Goal: Task Accomplishment & Management: Complete application form

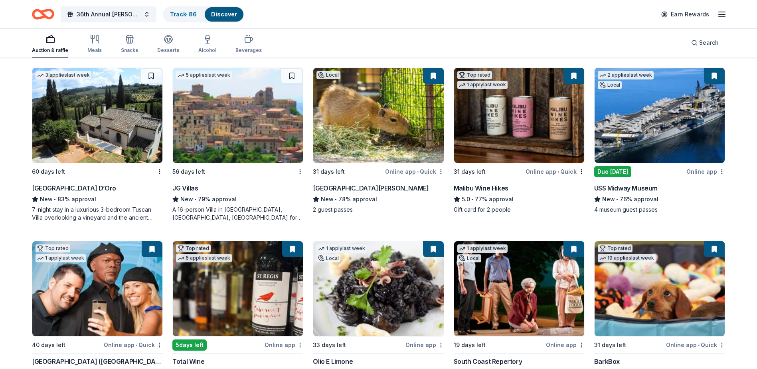
scroll to position [439, 0]
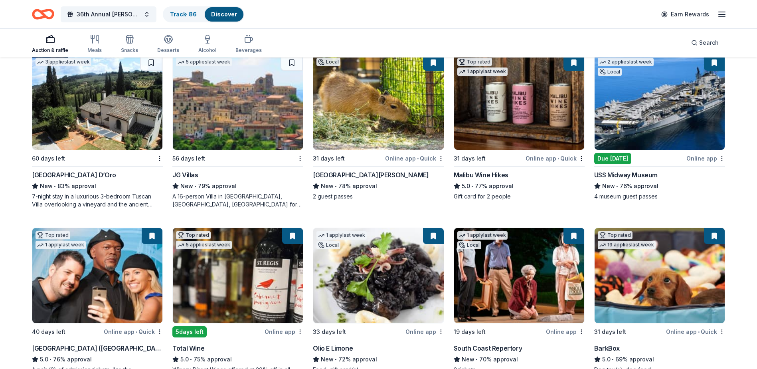
click at [624, 174] on div "USS Midway Museum" at bounding box center [626, 175] width 63 height 10
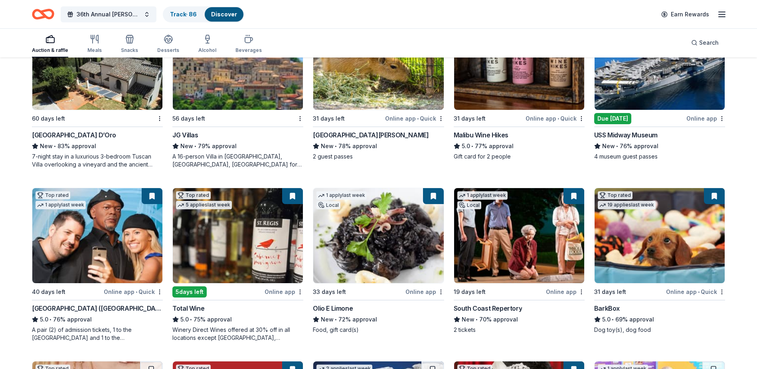
scroll to position [519, 0]
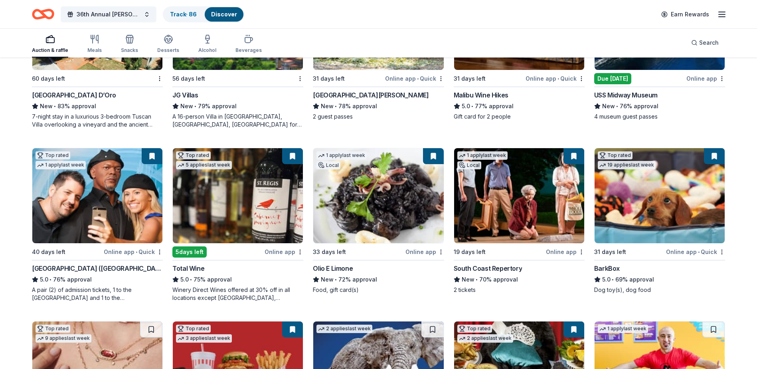
click at [338, 268] on div "Olio E Limone" at bounding box center [333, 269] width 40 height 10
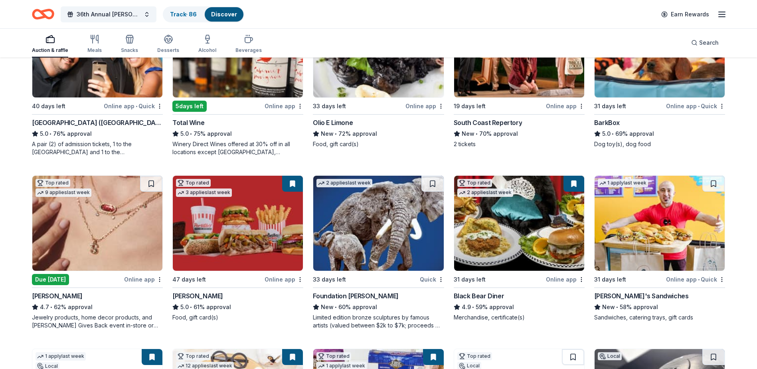
scroll to position [679, 0]
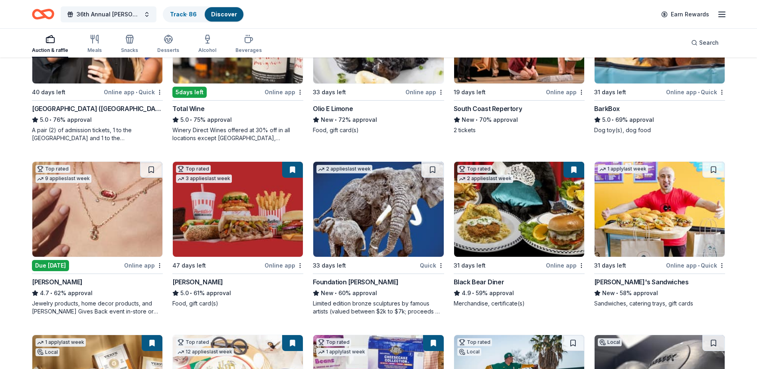
click at [472, 283] on div "Black Bear Diner" at bounding box center [479, 282] width 51 height 10
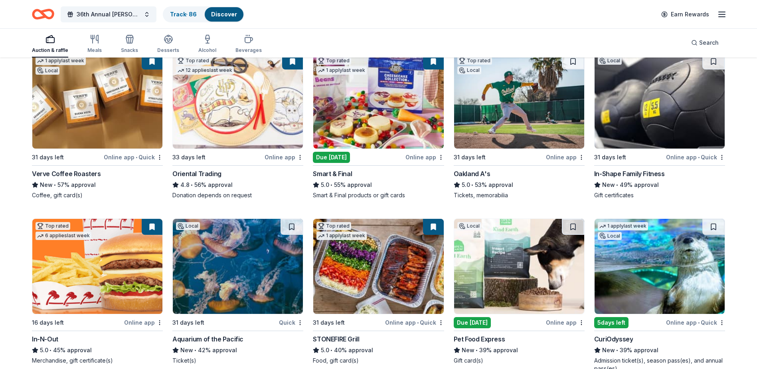
scroll to position [974, 0]
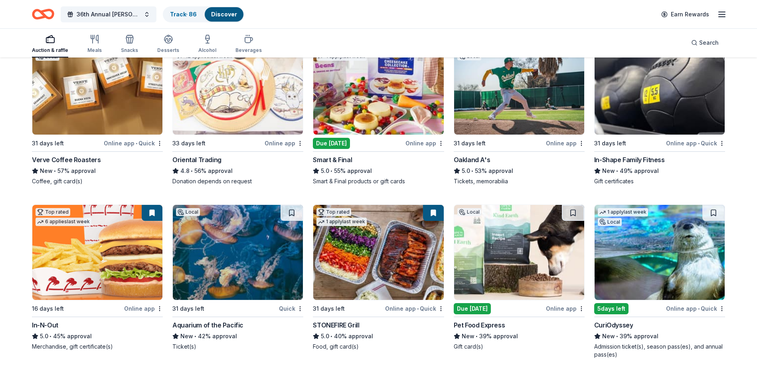
click at [344, 325] on div "STONEFIRE Grill" at bounding box center [336, 325] width 46 height 10
click at [341, 157] on div "Smart & Final" at bounding box center [332, 160] width 39 height 10
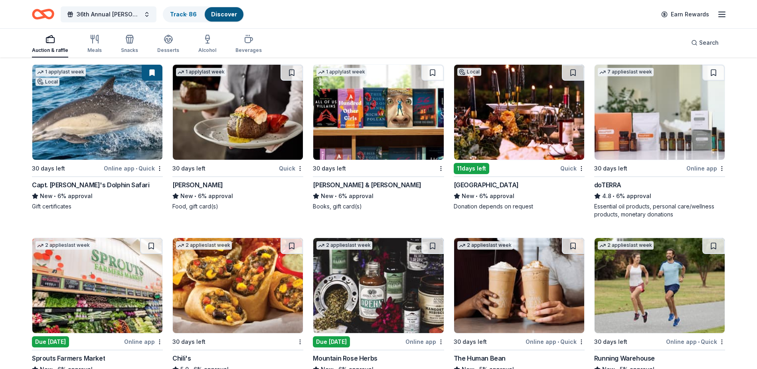
scroll to position [4173, 0]
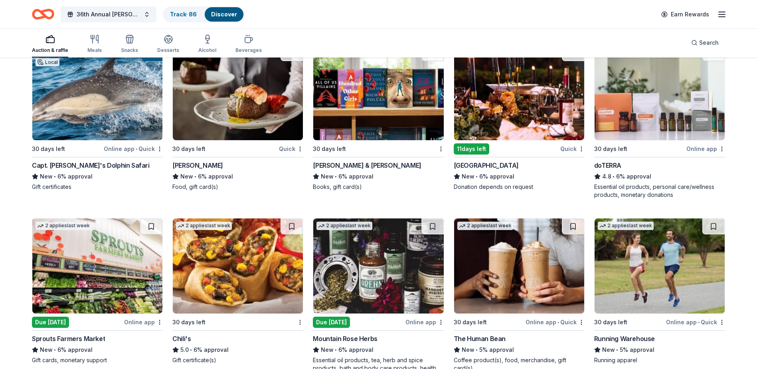
click at [502, 164] on div "South Coast Winery Resort & Spa" at bounding box center [486, 166] width 65 height 10
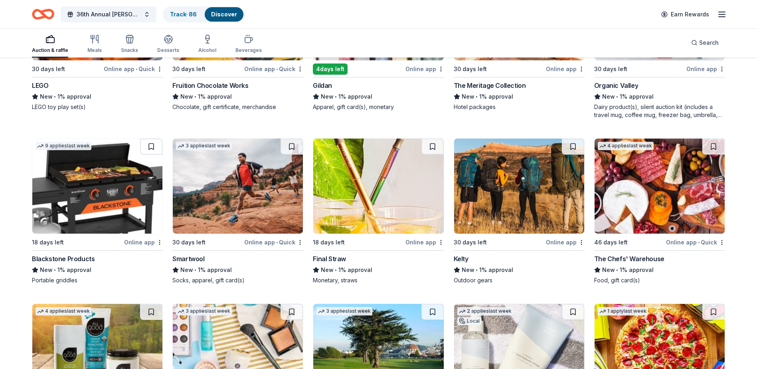
scroll to position [7049, 0]
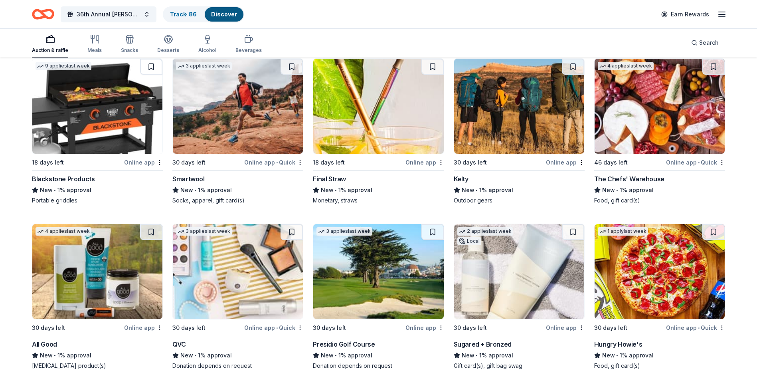
click at [81, 180] on div "Blackstone Products" at bounding box center [63, 179] width 63 height 10
click at [76, 176] on div "Blackstone Products" at bounding box center [63, 179] width 63 height 10
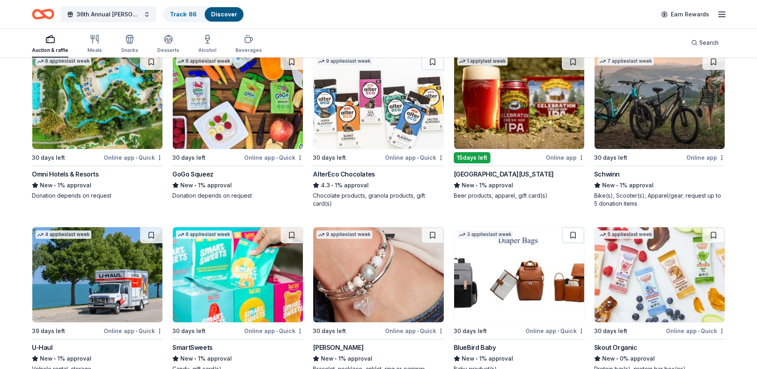
scroll to position [7567, 0]
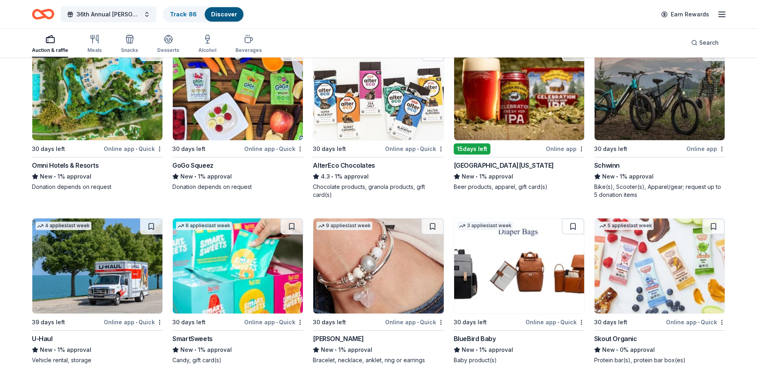
click at [603, 164] on div "Schwinn" at bounding box center [608, 166] width 26 height 10
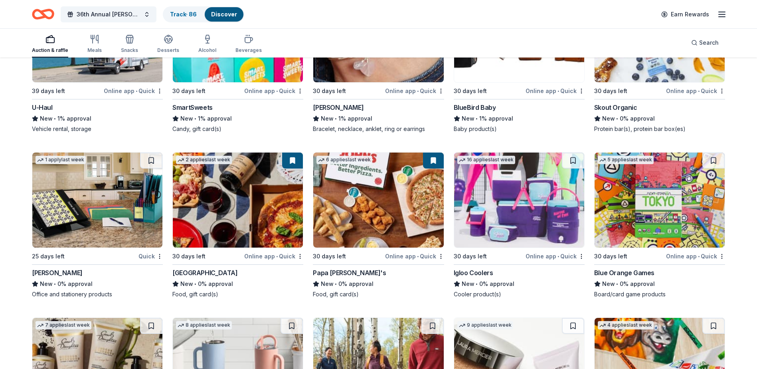
scroll to position [7846, 0]
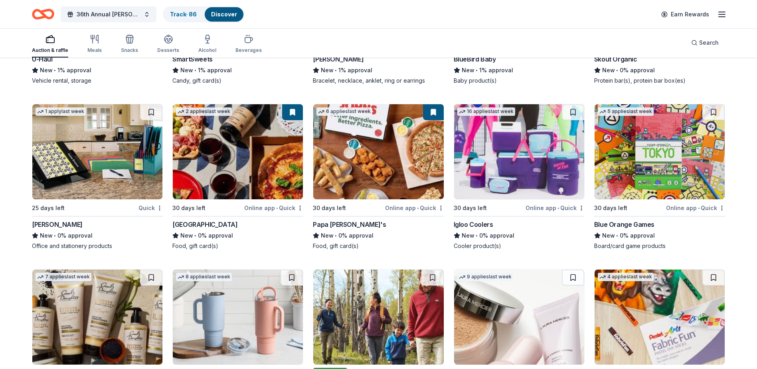
click at [471, 222] on div "Igloo Coolers" at bounding box center [474, 225] width 40 height 10
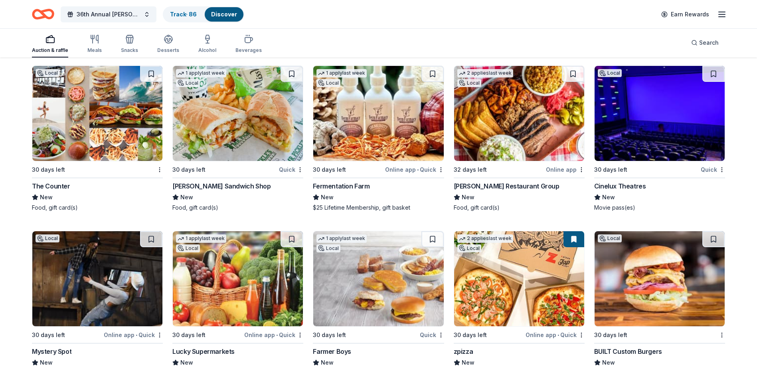
scroll to position [8750, 0]
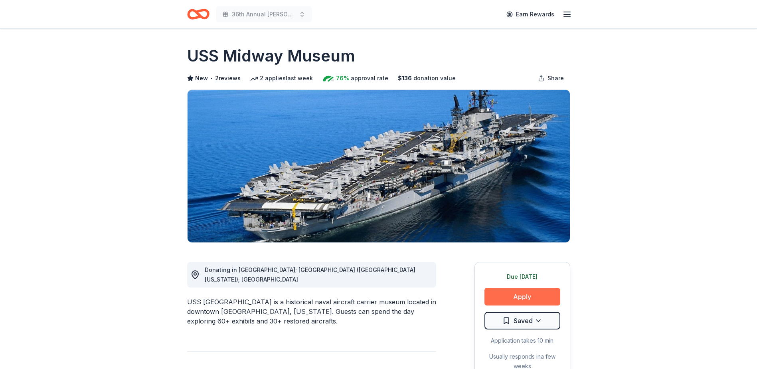
click at [524, 295] on button "Apply" at bounding box center [523, 297] width 76 height 18
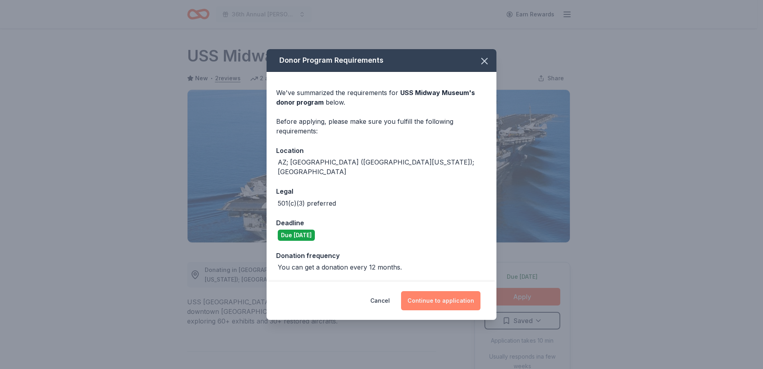
click at [458, 300] on button "Continue to application" at bounding box center [440, 300] width 79 height 19
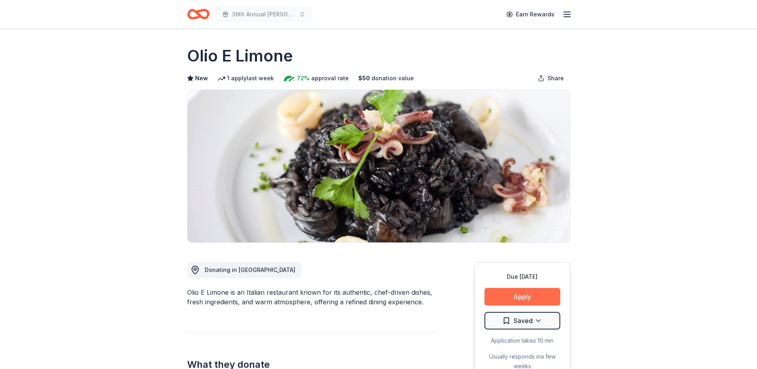
click at [493, 295] on button "Apply" at bounding box center [523, 297] width 76 height 18
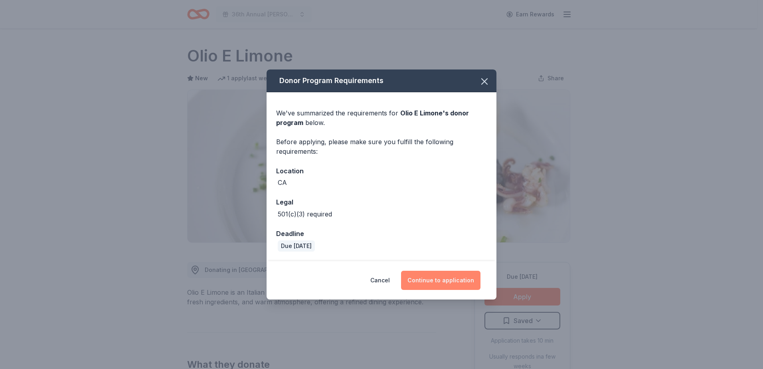
click at [440, 277] on button "Continue to application" at bounding box center [440, 280] width 79 height 19
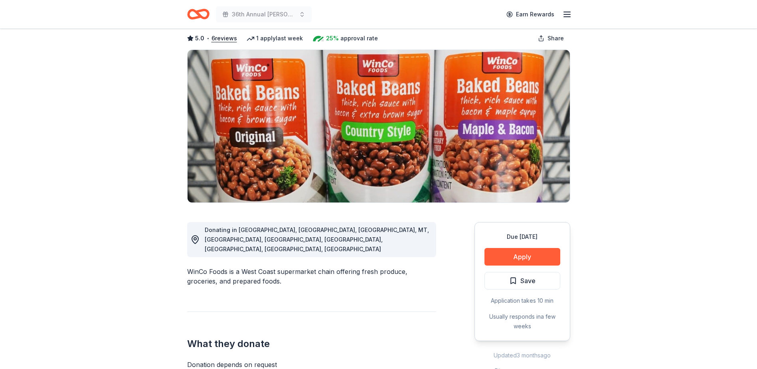
scroll to position [40, 0]
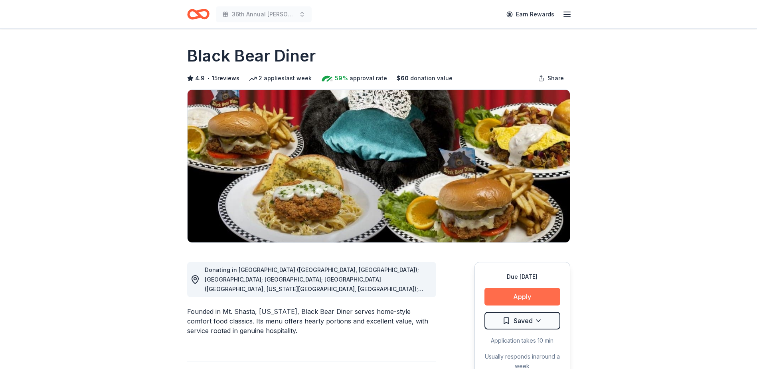
click at [508, 297] on button "Apply" at bounding box center [523, 297] width 76 height 18
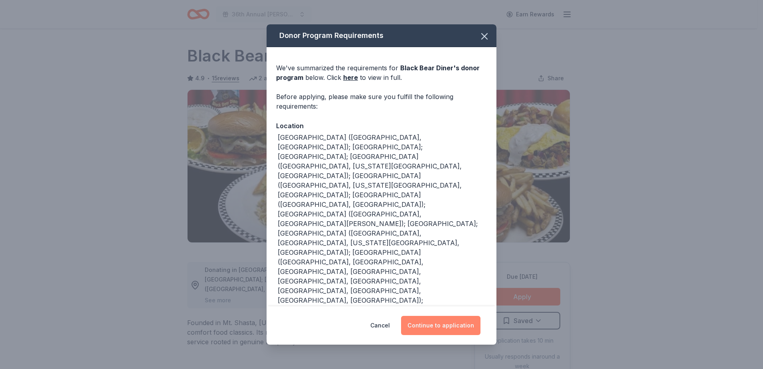
click at [442, 316] on button "Continue to application" at bounding box center [440, 325] width 79 height 19
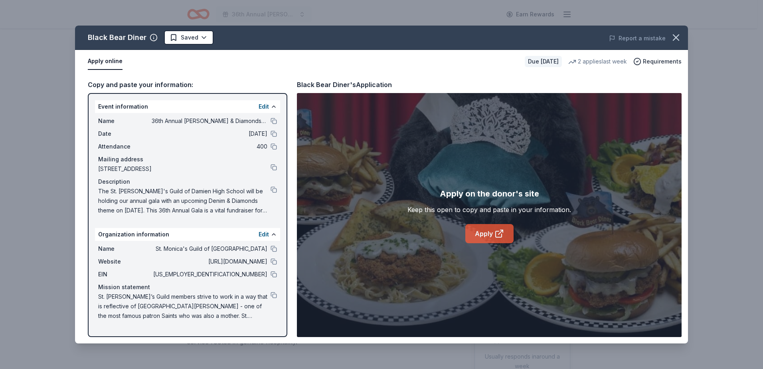
click at [499, 236] on icon at bounding box center [500, 234] width 10 height 10
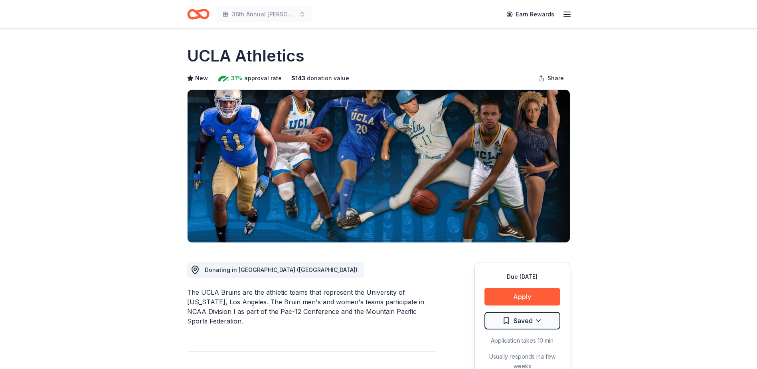
scroll to position [80, 0]
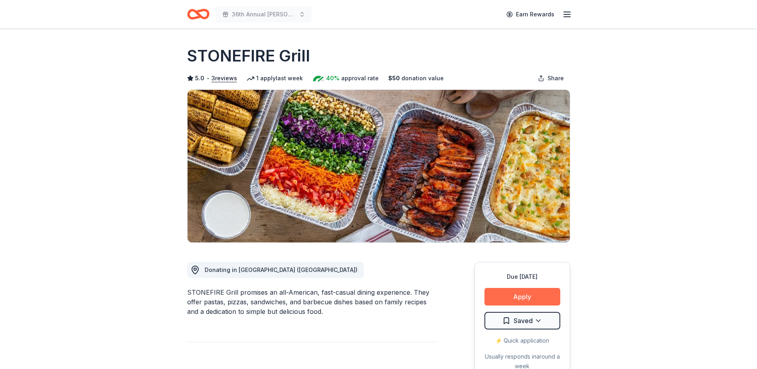
click at [517, 296] on button "Apply" at bounding box center [523, 297] width 76 height 18
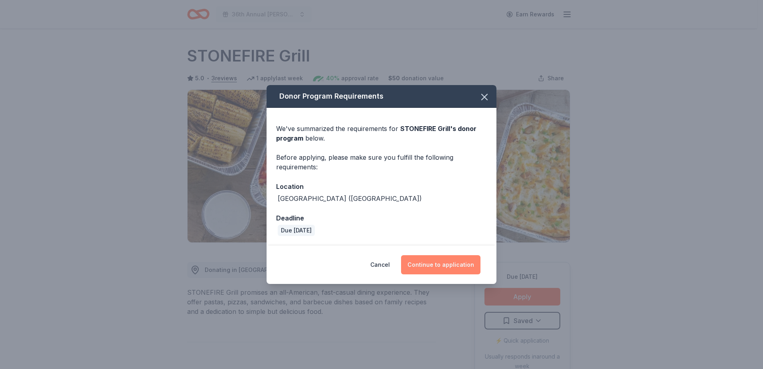
click at [432, 267] on button "Continue to application" at bounding box center [440, 264] width 79 height 19
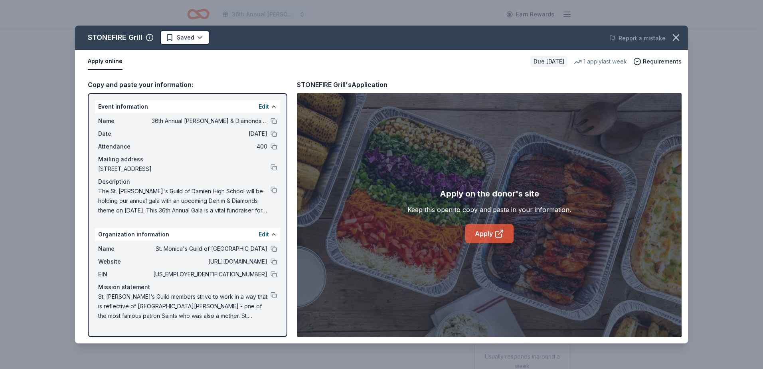
click at [490, 237] on link "Apply" at bounding box center [490, 233] width 48 height 19
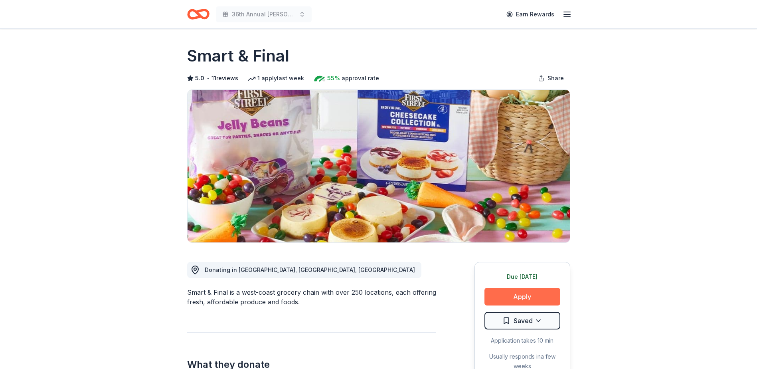
click at [505, 292] on button "Apply" at bounding box center [523, 297] width 76 height 18
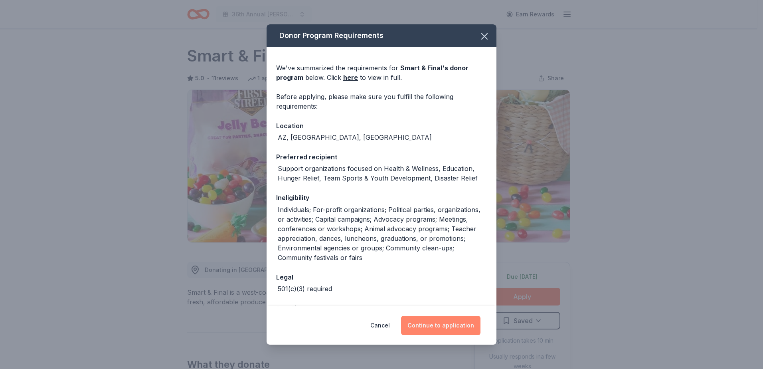
click at [454, 326] on button "Continue to application" at bounding box center [440, 325] width 79 height 19
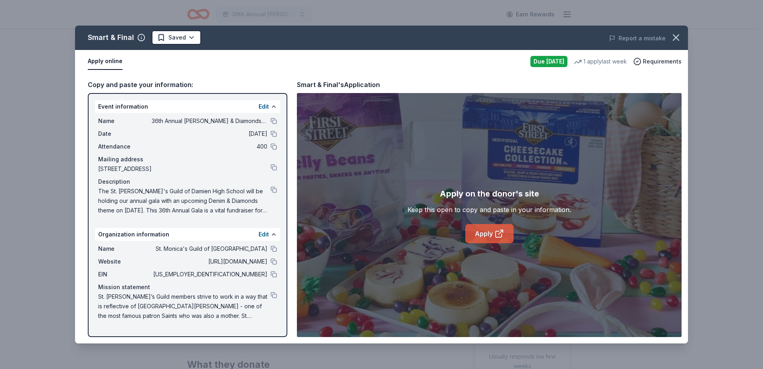
click at [494, 232] on link "Apply" at bounding box center [490, 233] width 48 height 19
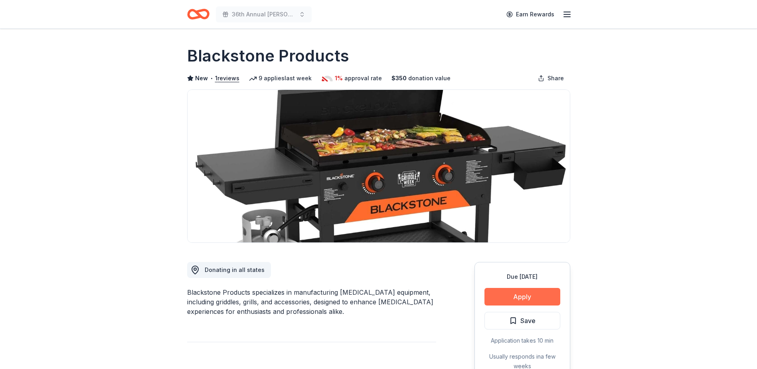
click at [527, 292] on button "Apply" at bounding box center [523, 297] width 76 height 18
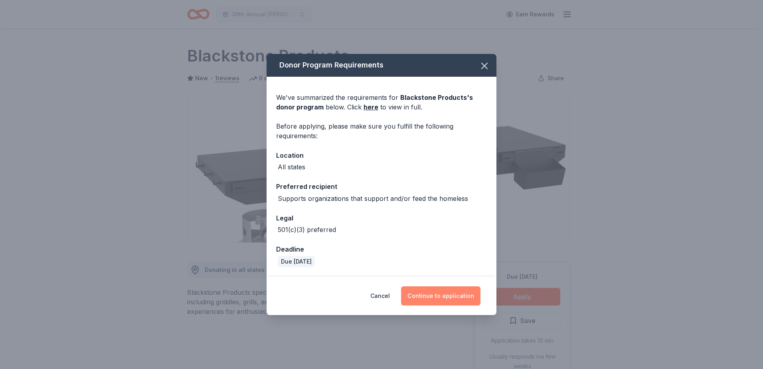
click at [449, 300] on button "Continue to application" at bounding box center [440, 295] width 79 height 19
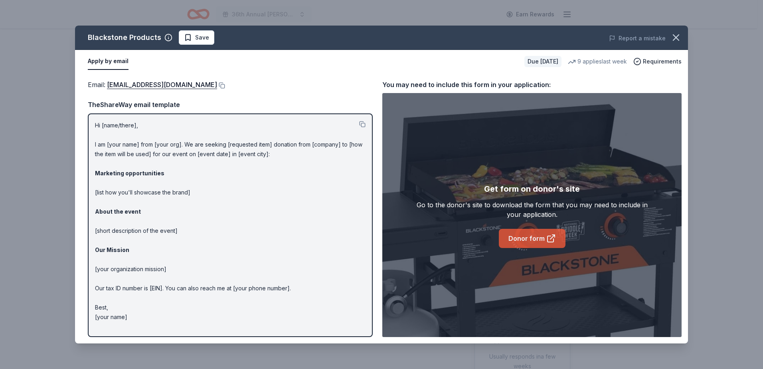
click at [531, 242] on link "Donor form" at bounding box center [532, 238] width 67 height 19
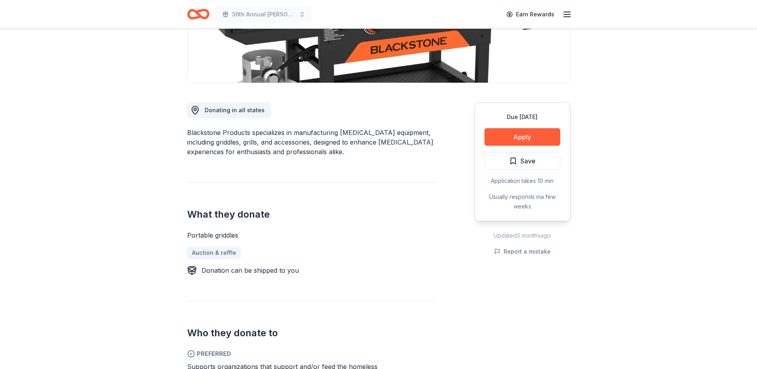
scroll to position [240, 0]
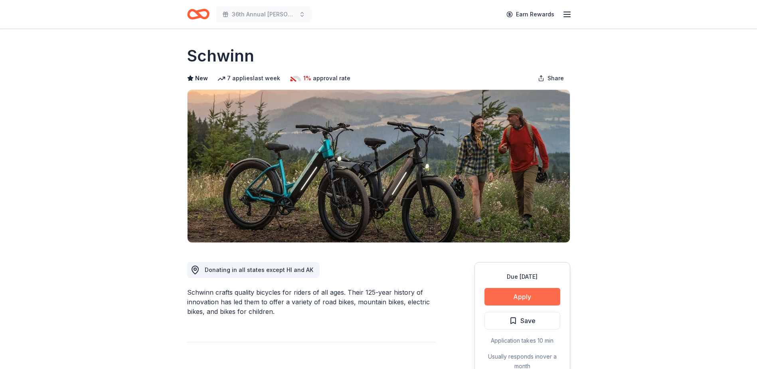
click at [503, 291] on button "Apply" at bounding box center [523, 297] width 76 height 18
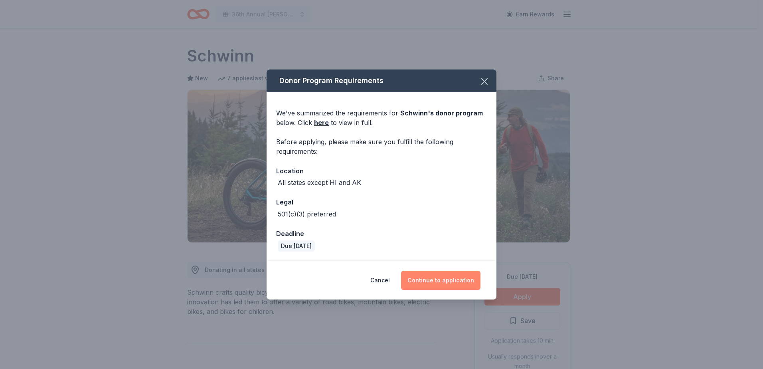
click at [452, 279] on button "Continue to application" at bounding box center [440, 280] width 79 height 19
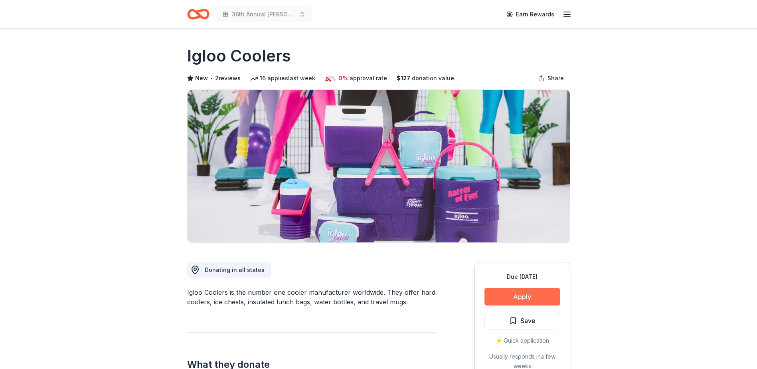
click at [517, 299] on button "Apply" at bounding box center [523, 297] width 76 height 18
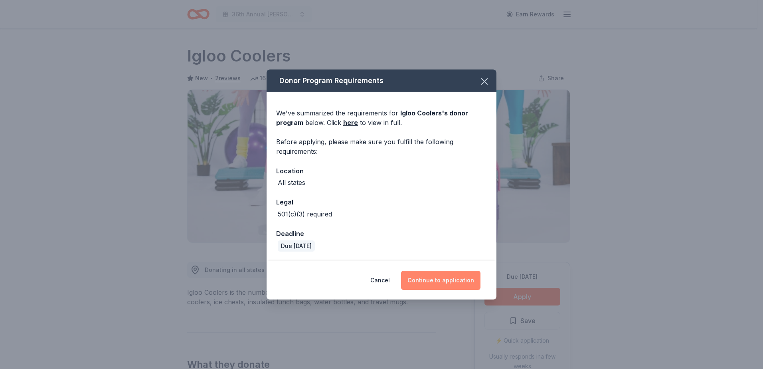
click at [442, 279] on button "Continue to application" at bounding box center [440, 280] width 79 height 19
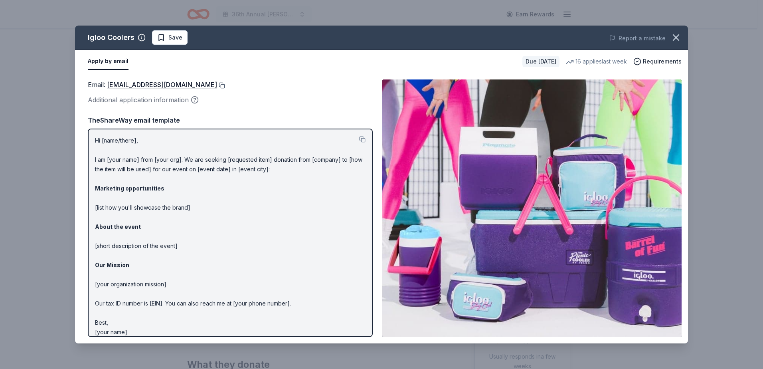
click at [217, 85] on button at bounding box center [221, 85] width 8 height 6
